Goal: Navigation & Orientation: Go to known website

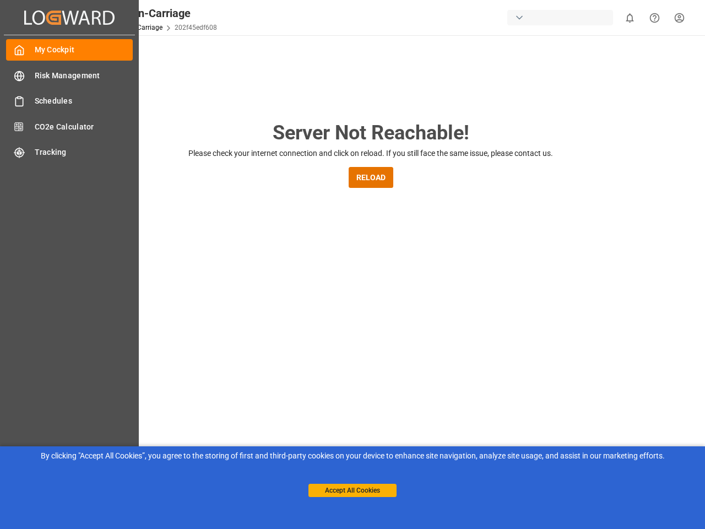
click at [353, 264] on main "Server Not Reachable! Please check your internet connection and click on reload…" at bounding box center [371, 362] width 664 height 488
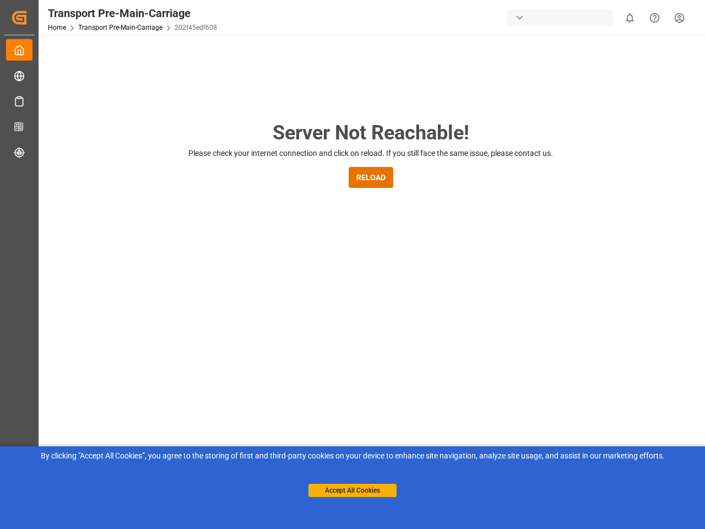
click at [28, 17] on icon "Created by potrace 1.15, written by [PERSON_NAME] [DATE]-[DATE]" at bounding box center [19, 18] width 17 height 18
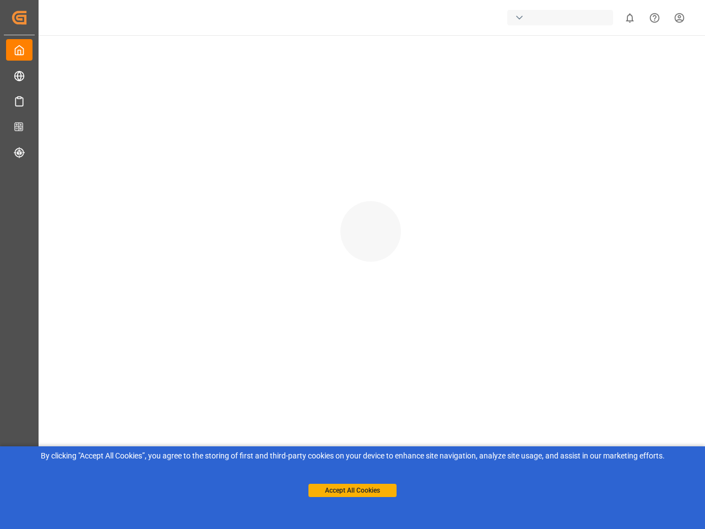
click at [563, 18] on div "button" at bounding box center [560, 17] width 106 height 15
click at [630, 18] on html "Created by potrace 1.15, written by [PERSON_NAME] [DATE]-[DATE] Created by potr…" at bounding box center [352, 264] width 705 height 529
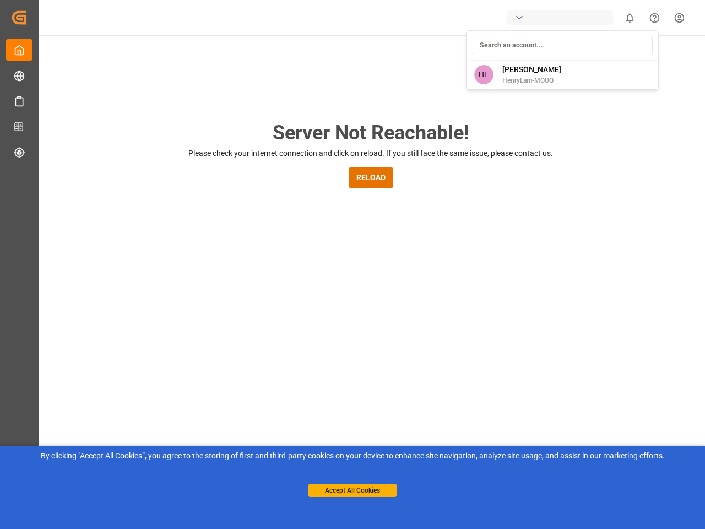
click at [655, 18] on icon "Help Center" at bounding box center [655, 18] width 12 height 12
click at [371, 177] on button "RELOAD" at bounding box center [371, 177] width 45 height 21
click at [353, 490] on button "Accept All Cookies" at bounding box center [353, 490] width 88 height 13
